Goal: Check status

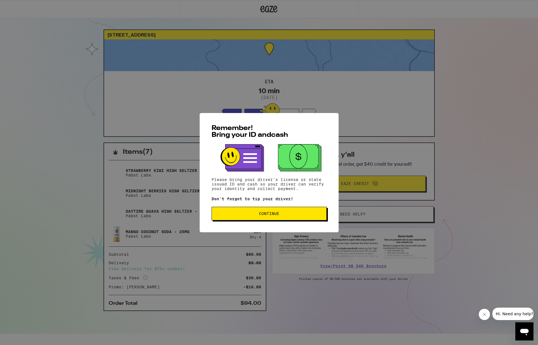
click at [277, 216] on span "Continue" at bounding box center [269, 214] width 20 height 4
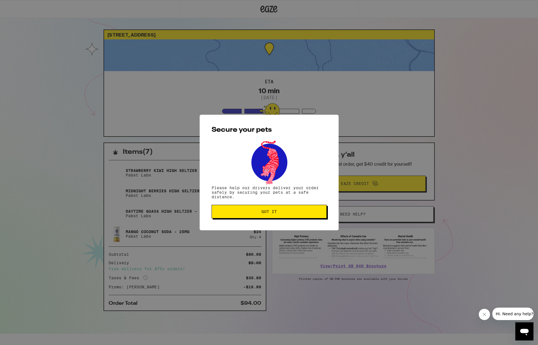
click at [273, 210] on span "Got it" at bounding box center [268, 212] width 15 height 4
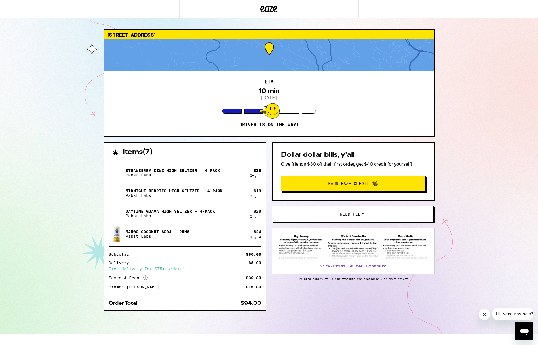
click at [236, 108] on div "ETA 10 min [DATE] Driver is on the way!" at bounding box center [269, 103] width 330 height 65
click at [230, 35] on div "[STREET_ADDRESS]" at bounding box center [269, 34] width 330 height 9
click at [233, 54] on div at bounding box center [269, 55] width 330 height 32
click at [484, 315] on icon "Close message from company" at bounding box center [484, 314] width 3 height 3
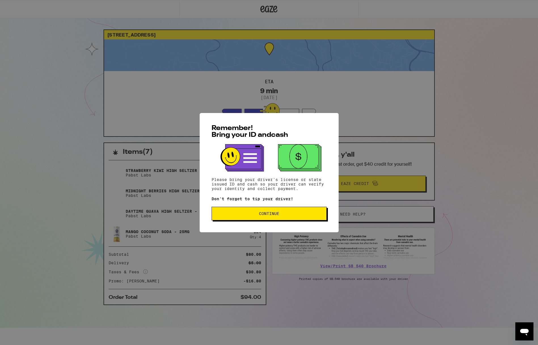
click at [269, 213] on span "Continue" at bounding box center [269, 214] width 20 height 4
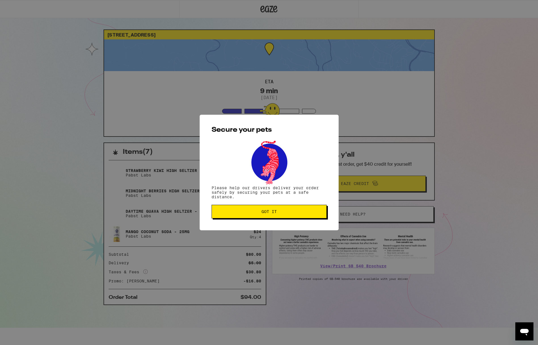
click at [270, 213] on span "Got it" at bounding box center [268, 212] width 15 height 4
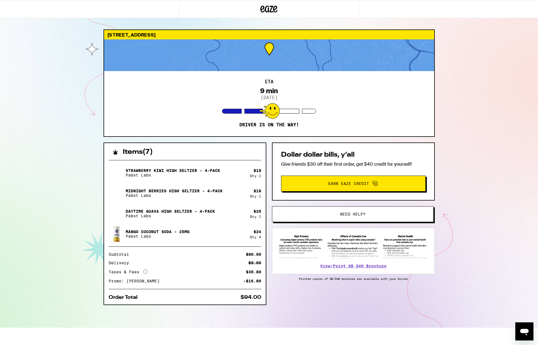
drag, startPoint x: 93, startPoint y: 111, endPoint x: 101, endPoint y: 95, distance: 17.8
click at [94, 109] on div "3388 Silver Springs Ct Lafayette 94549 ETA 9 min 9/16/2025 Driver is on the way…" at bounding box center [269, 164] width 538 height 328
